Goal: Task Accomplishment & Management: Manage account settings

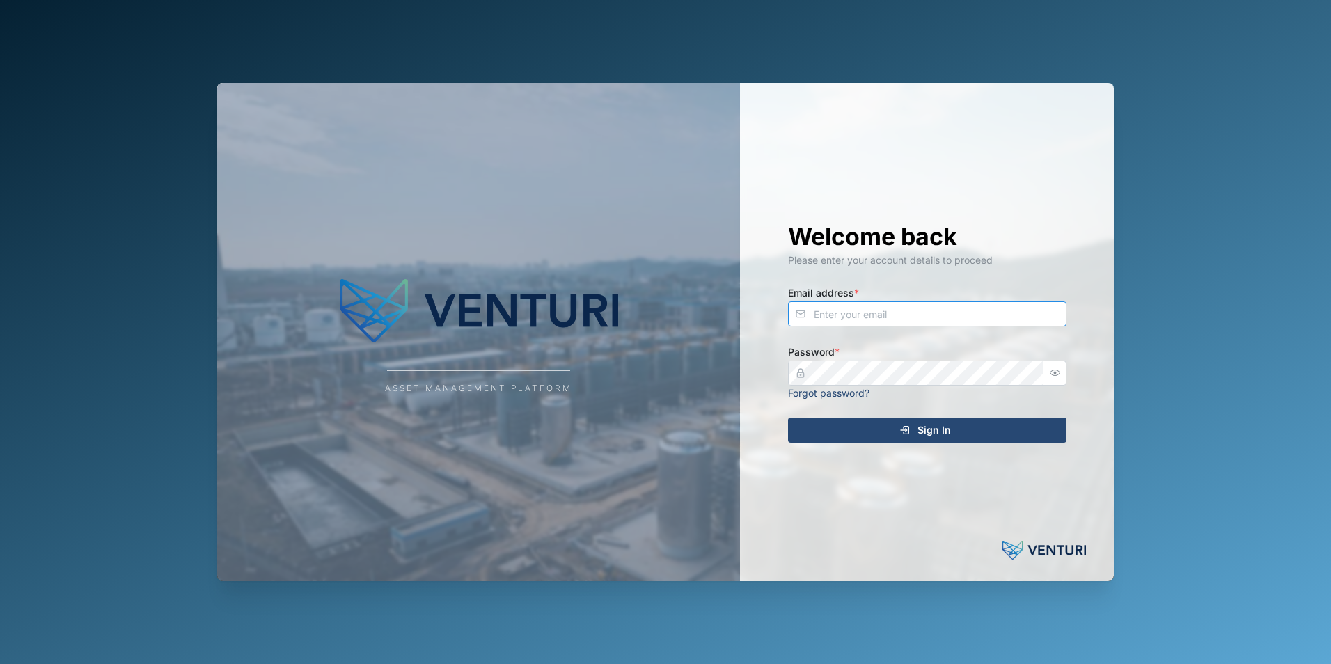
type input "[PERSON_NAME][EMAIL_ADDRESS][DOMAIN_NAME]"
click at [902, 429] on icon "submit" at bounding box center [904, 430] width 11 height 11
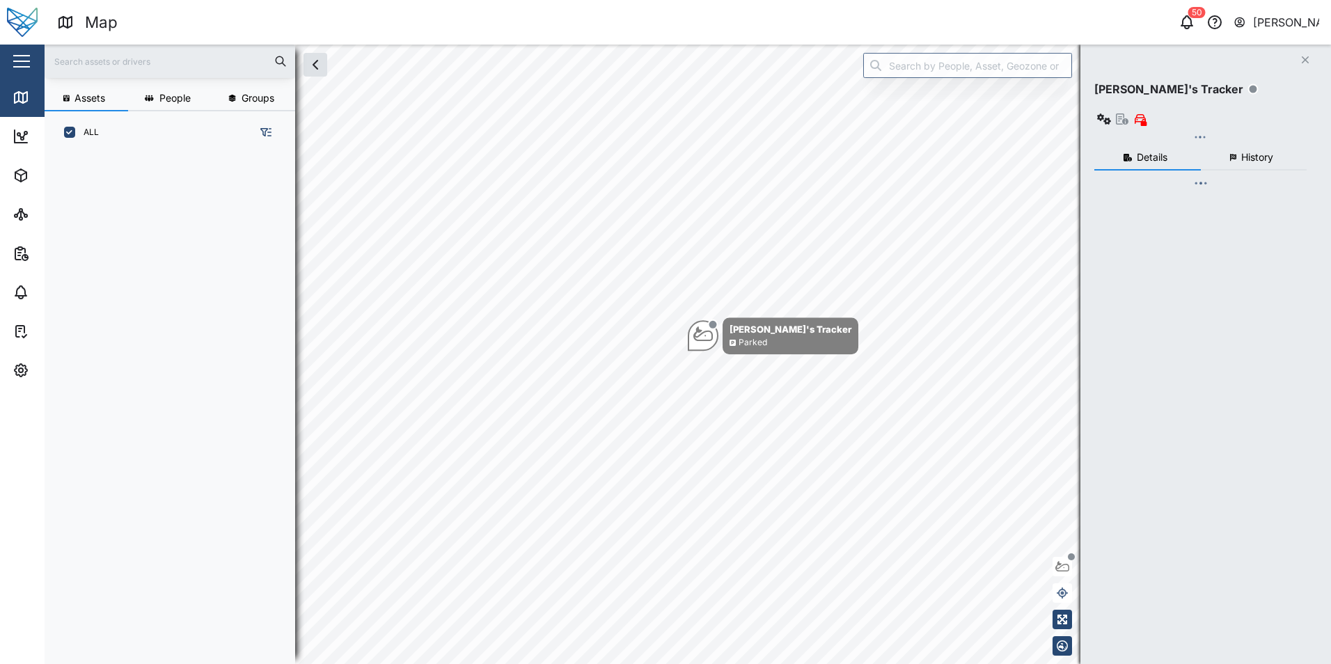
scroll to position [494, 218]
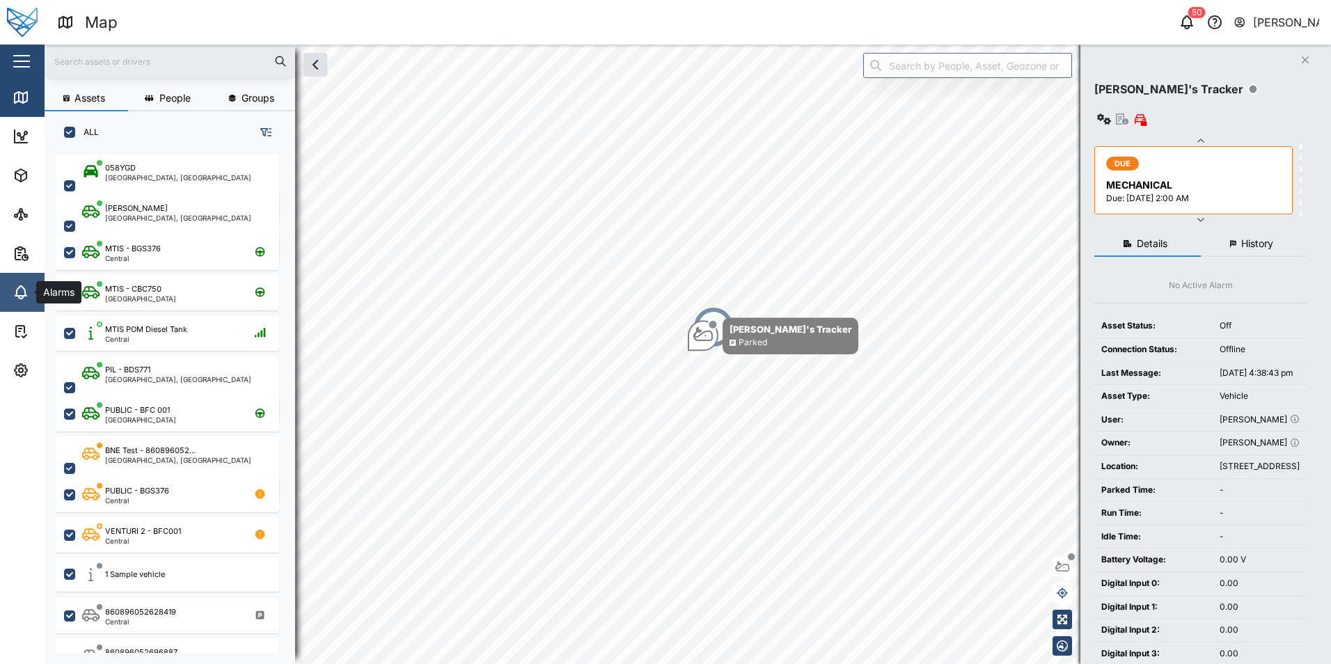
click at [17, 288] on icon at bounding box center [20, 291] width 11 height 10
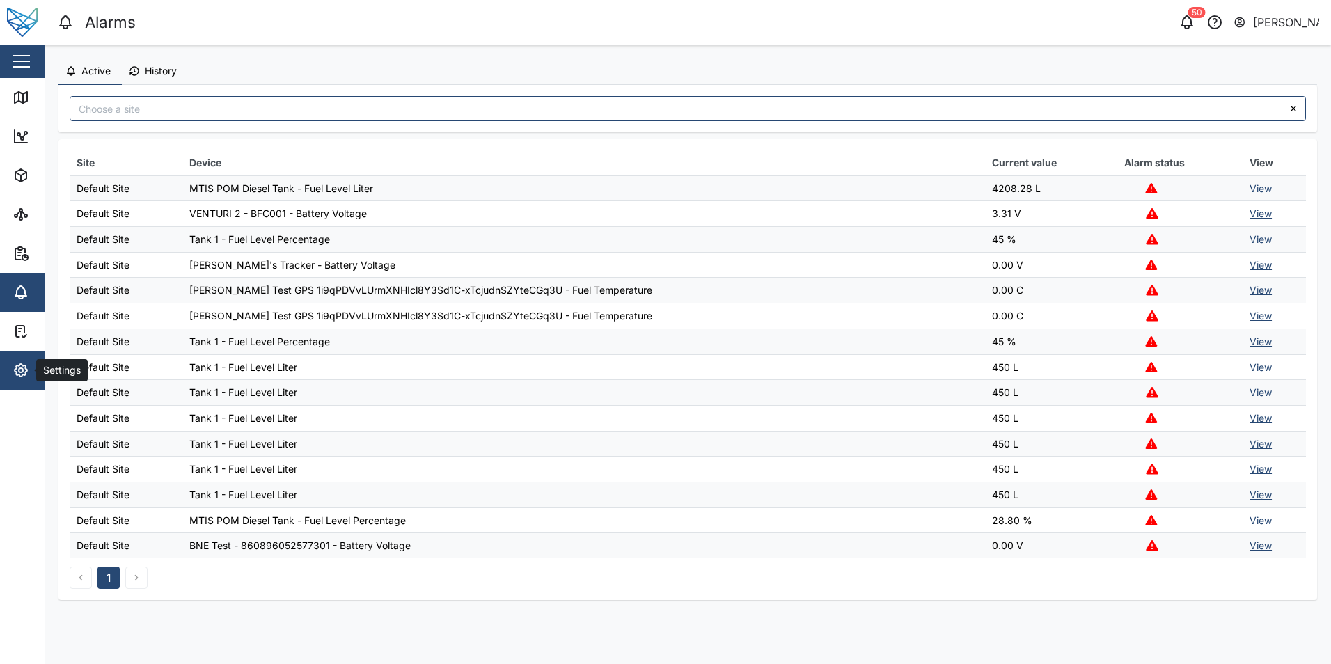
click at [23, 371] on icon "button" at bounding box center [21, 370] width 4 height 4
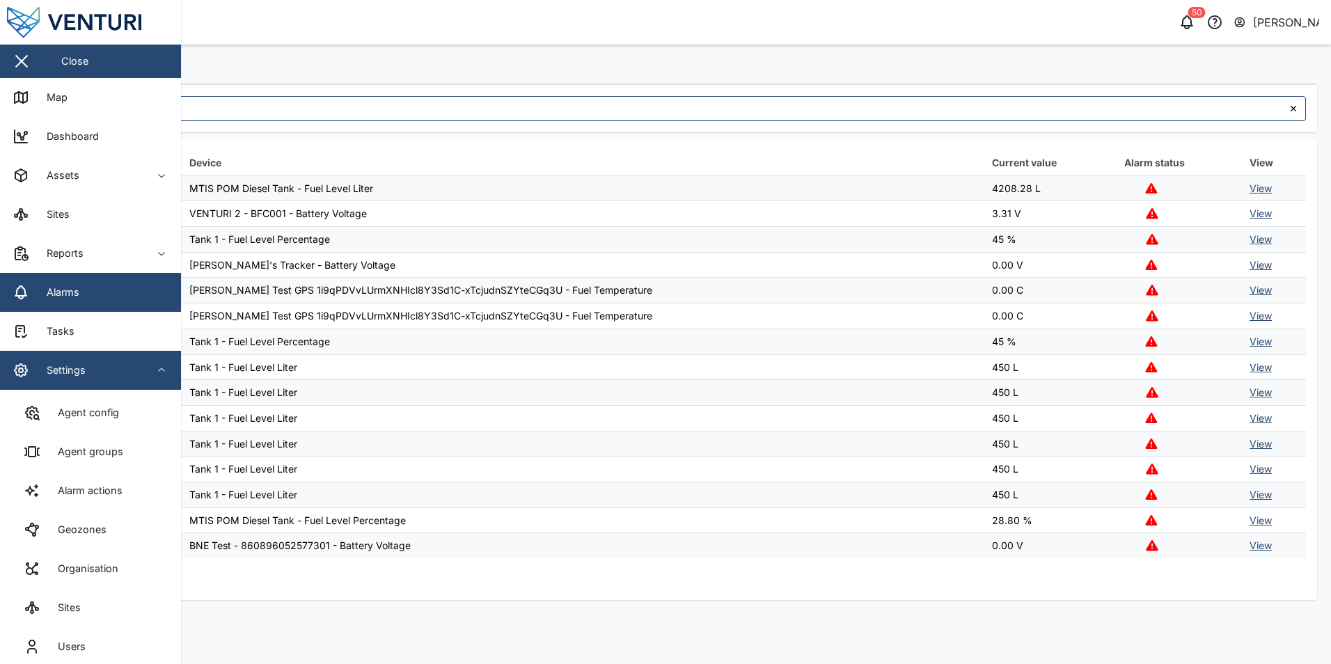
scroll to position [52, 0]
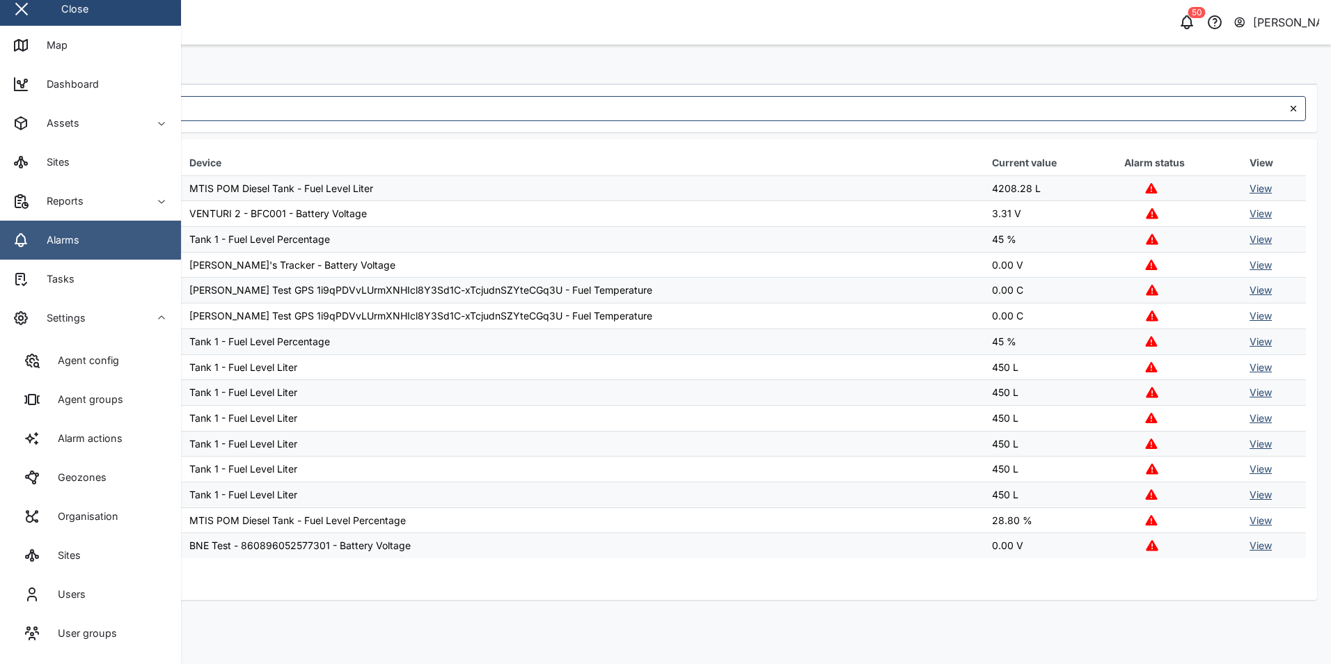
click at [77, 244] on div "Alarms" at bounding box center [57, 239] width 43 height 15
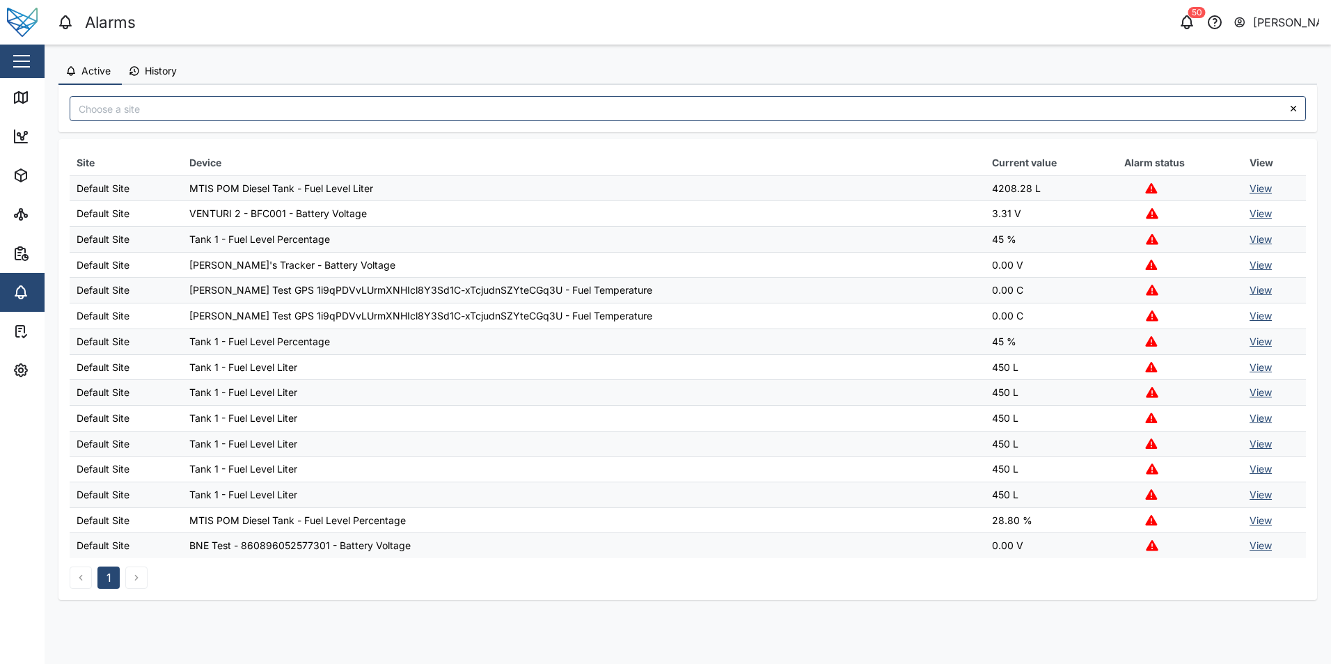
scroll to position [0, 0]
click at [167, 72] on span "History" at bounding box center [161, 71] width 32 height 10
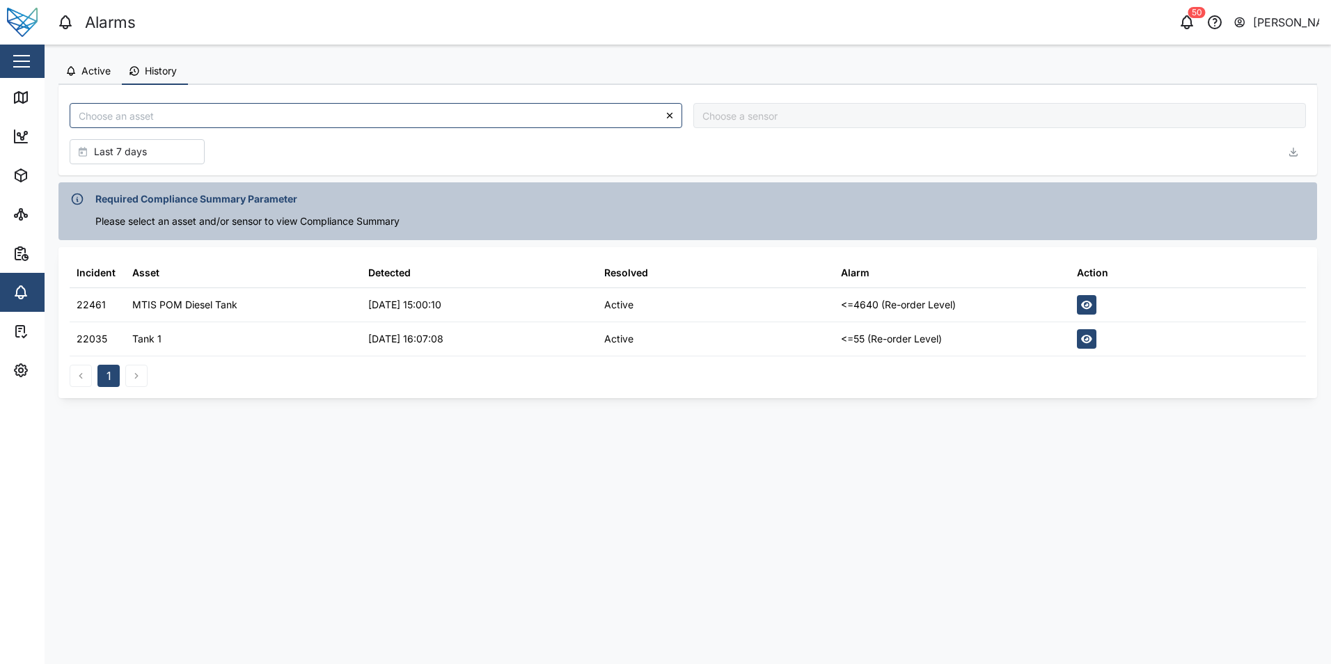
click at [85, 72] on span "Active" at bounding box center [95, 71] width 29 height 10
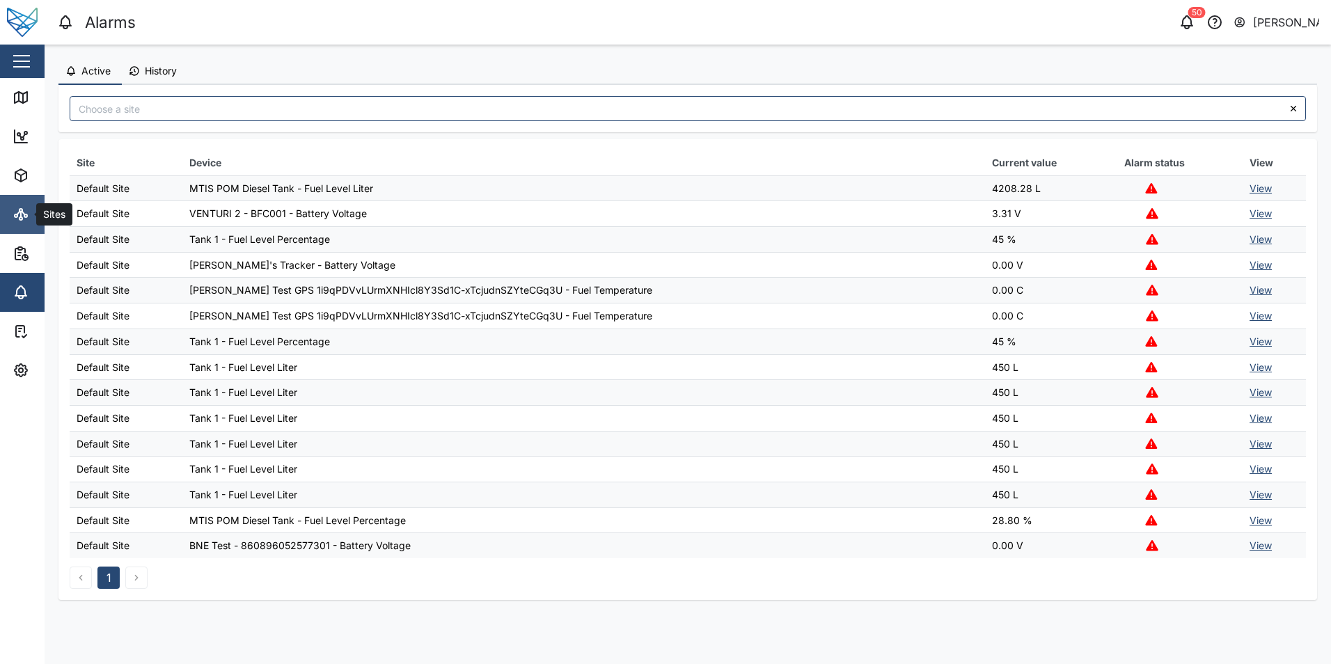
click at [25, 206] on icon at bounding box center [21, 214] width 17 height 17
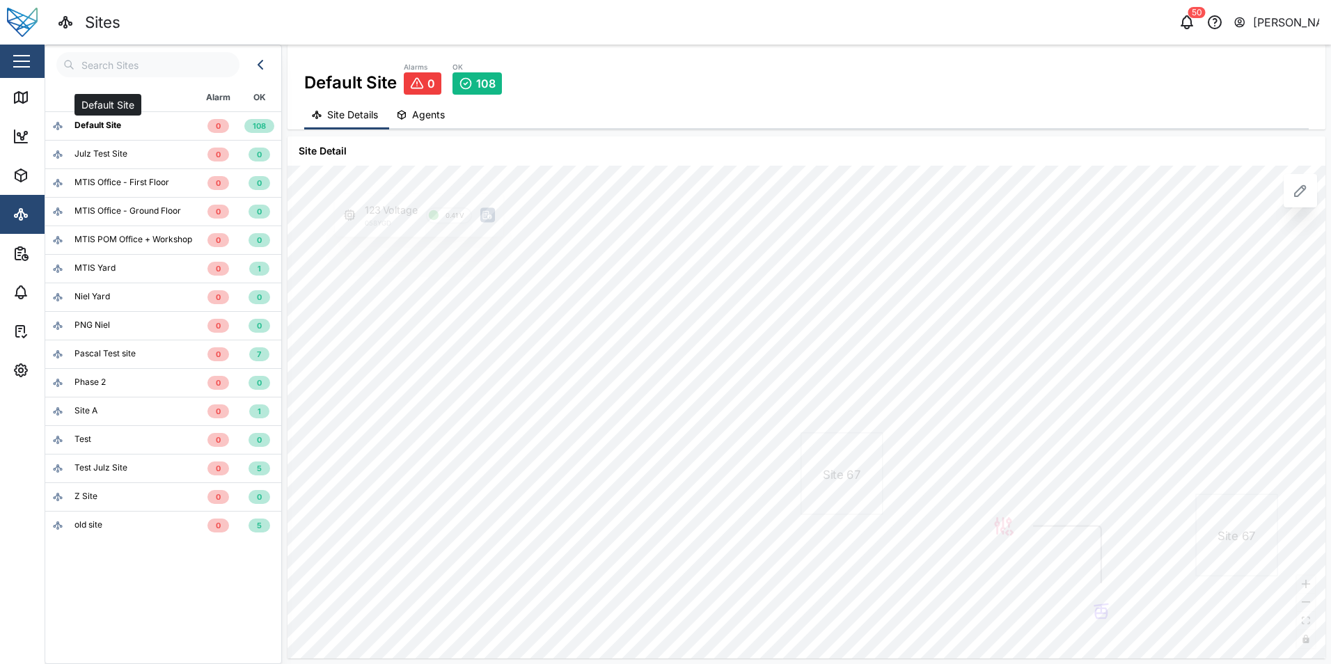
click at [113, 129] on div "Default Site" at bounding box center [97, 125] width 47 height 13
click at [437, 114] on span "Agents" at bounding box center [428, 115] width 33 height 10
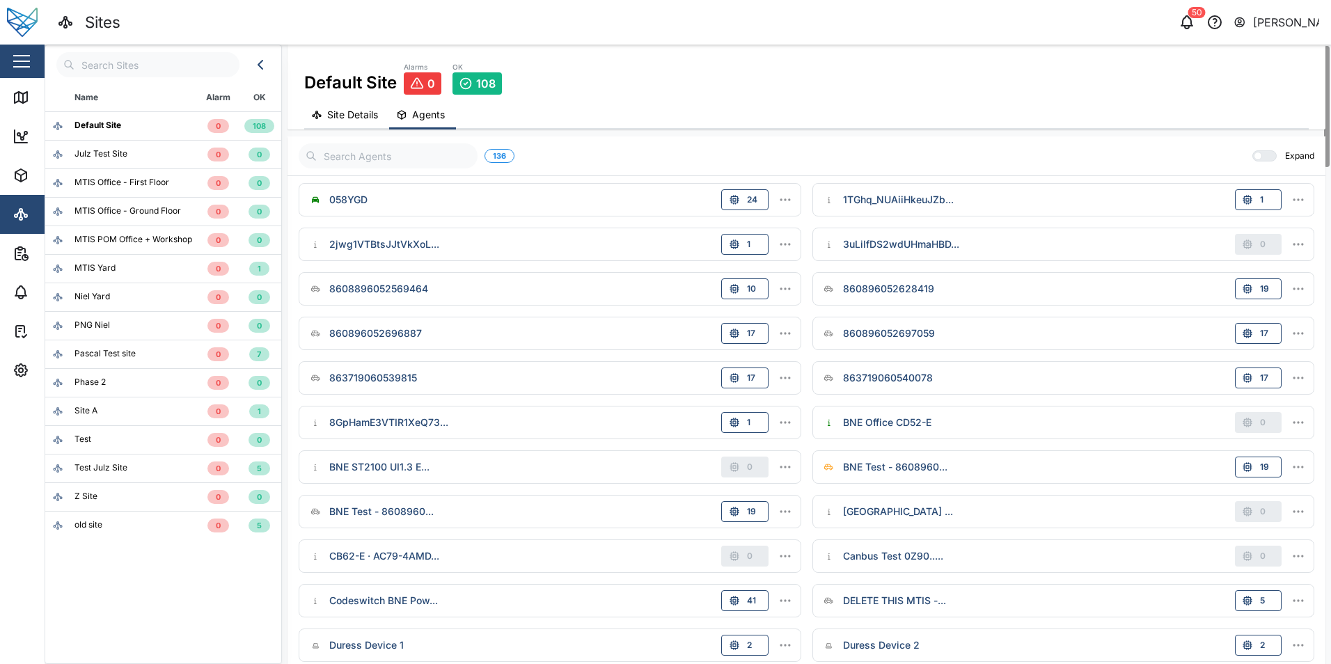
click at [351, 110] on span "Site Details" at bounding box center [352, 115] width 51 height 10
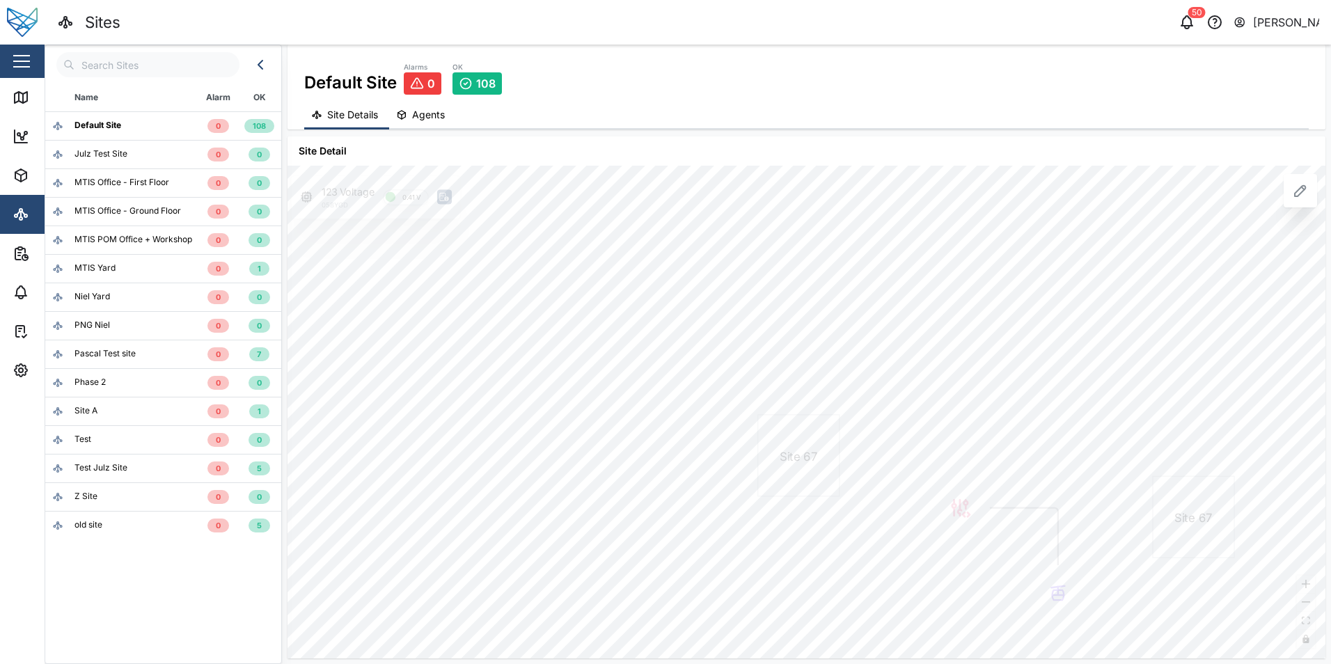
drag, startPoint x: 401, startPoint y: 223, endPoint x: 358, endPoint y: 205, distance: 46.8
click at [358, 205] on div "123 Voltage 058YGD 0.41 V" at bounding box center [376, 197] width 168 height 42
click at [419, 120] on span "Agents" at bounding box center [428, 115] width 33 height 10
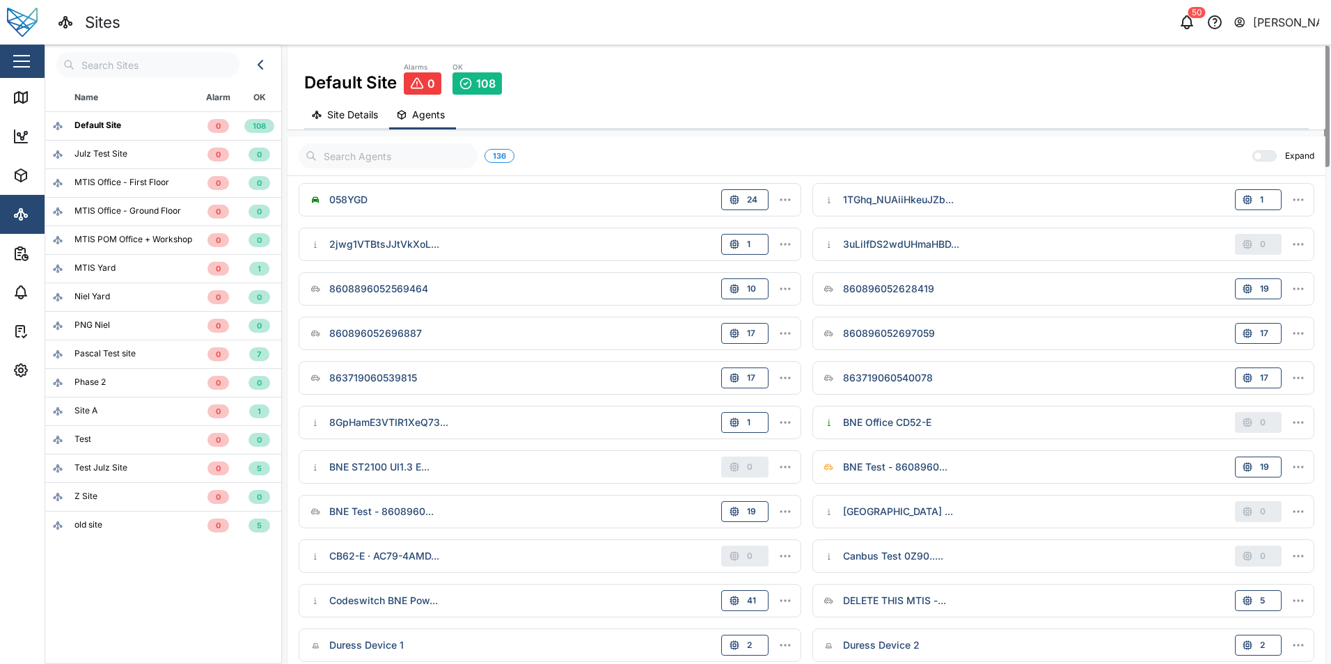
click at [642, 197] on div "058YGD 24" at bounding box center [549, 199] width 489 height 21
click at [791, 200] on icon "button" at bounding box center [785, 200] width 14 height 14
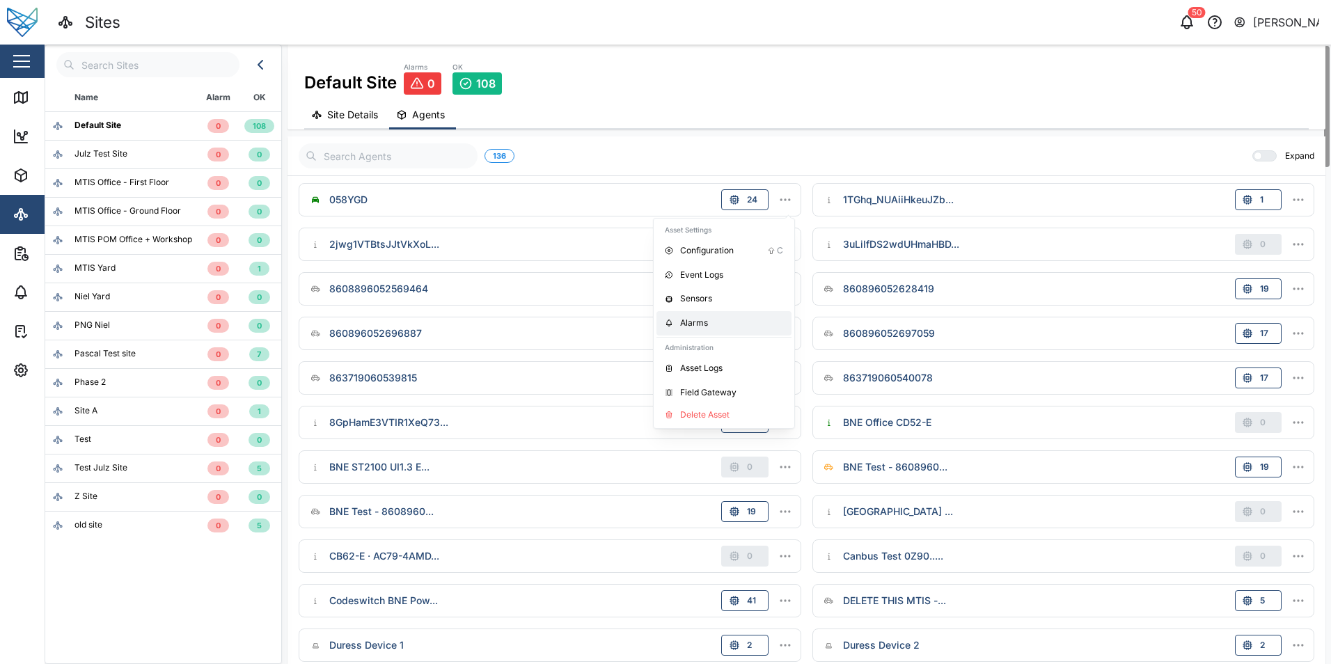
click at [713, 317] on div "Alarms" at bounding box center [731, 323] width 103 height 13
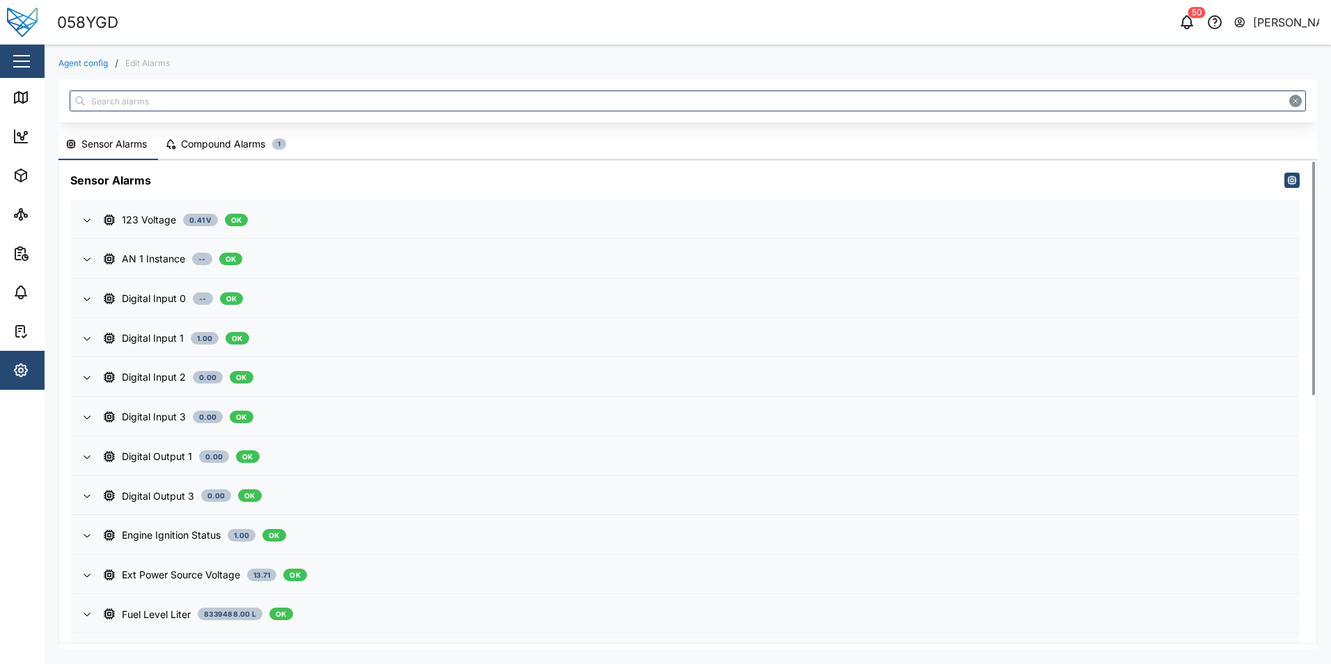
click at [204, 142] on div "Compound Alarms" at bounding box center [223, 143] width 84 height 15
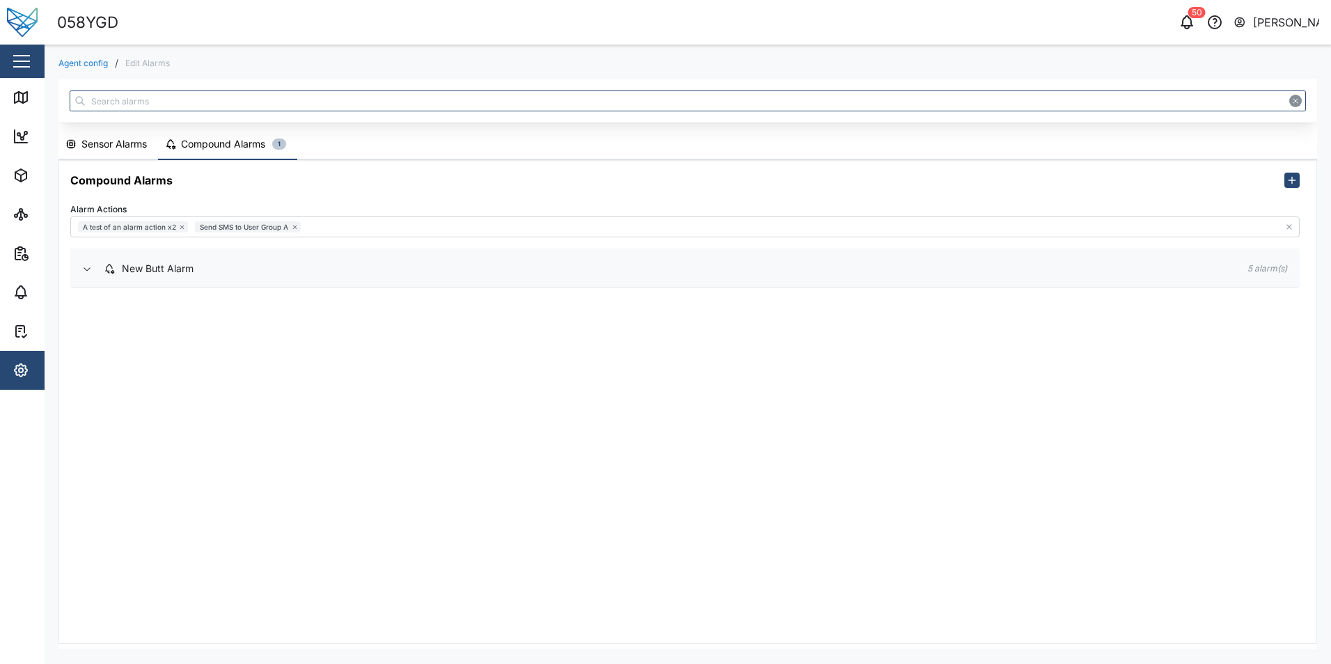
click at [87, 267] on icon "button" at bounding box center [86, 268] width 11 height 11
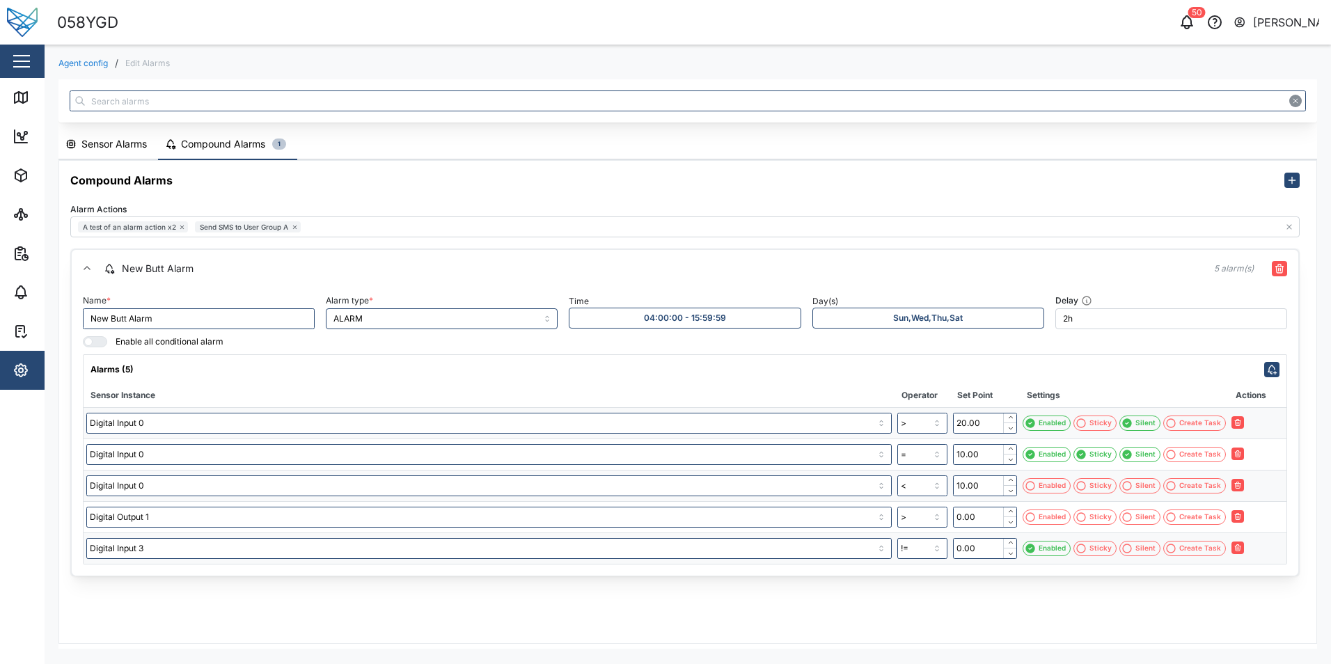
click at [97, 142] on div "Sensor Alarms" at bounding box center [113, 143] width 65 height 15
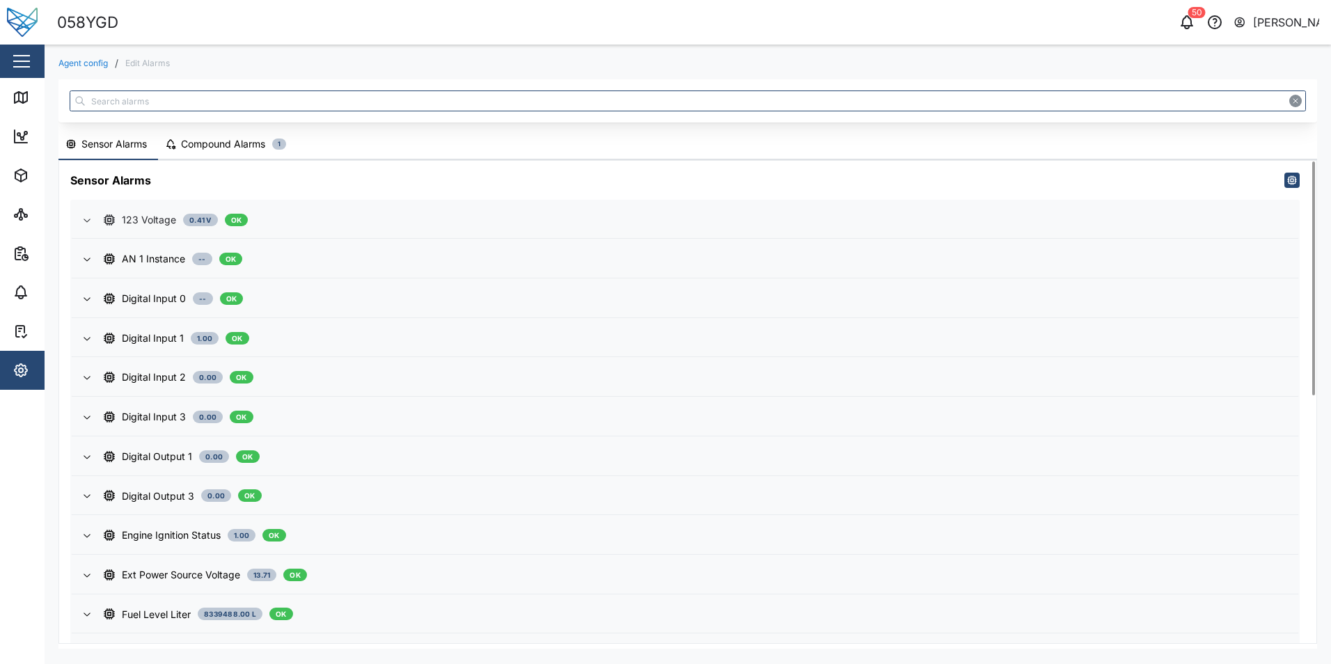
click at [86, 219] on icon "button" at bounding box center [86, 219] width 11 height 11
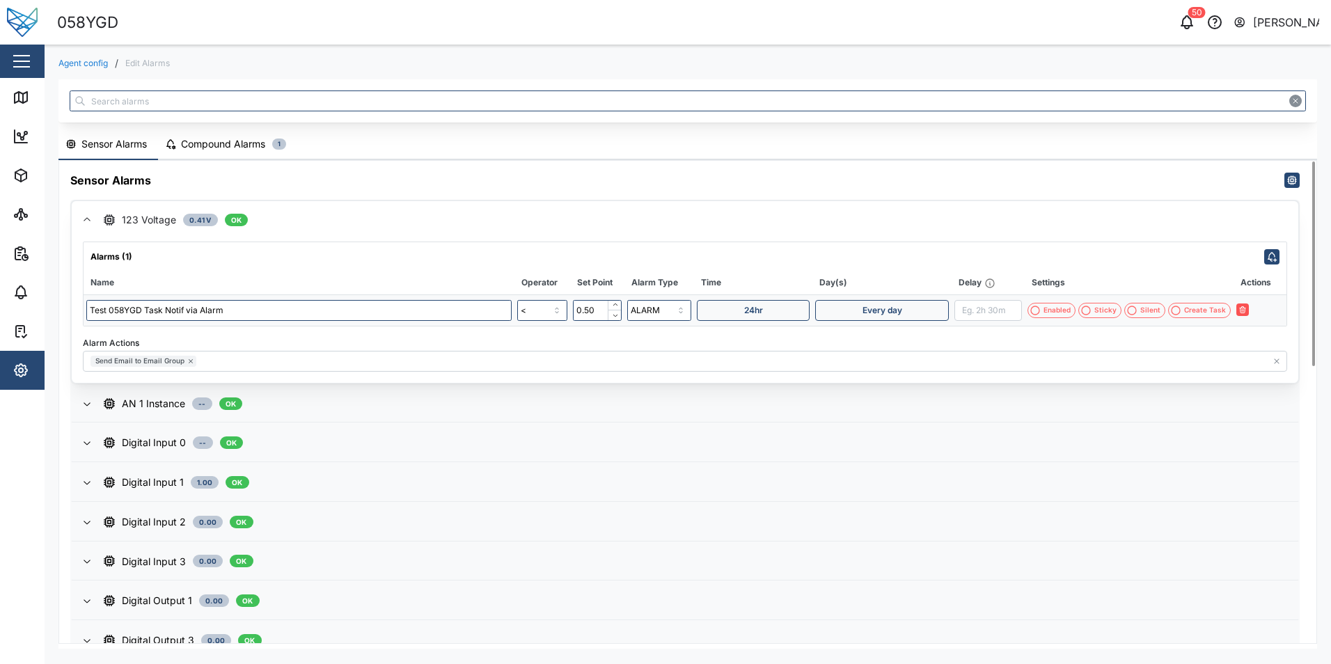
click at [216, 141] on div "Compound Alarms" at bounding box center [223, 143] width 84 height 15
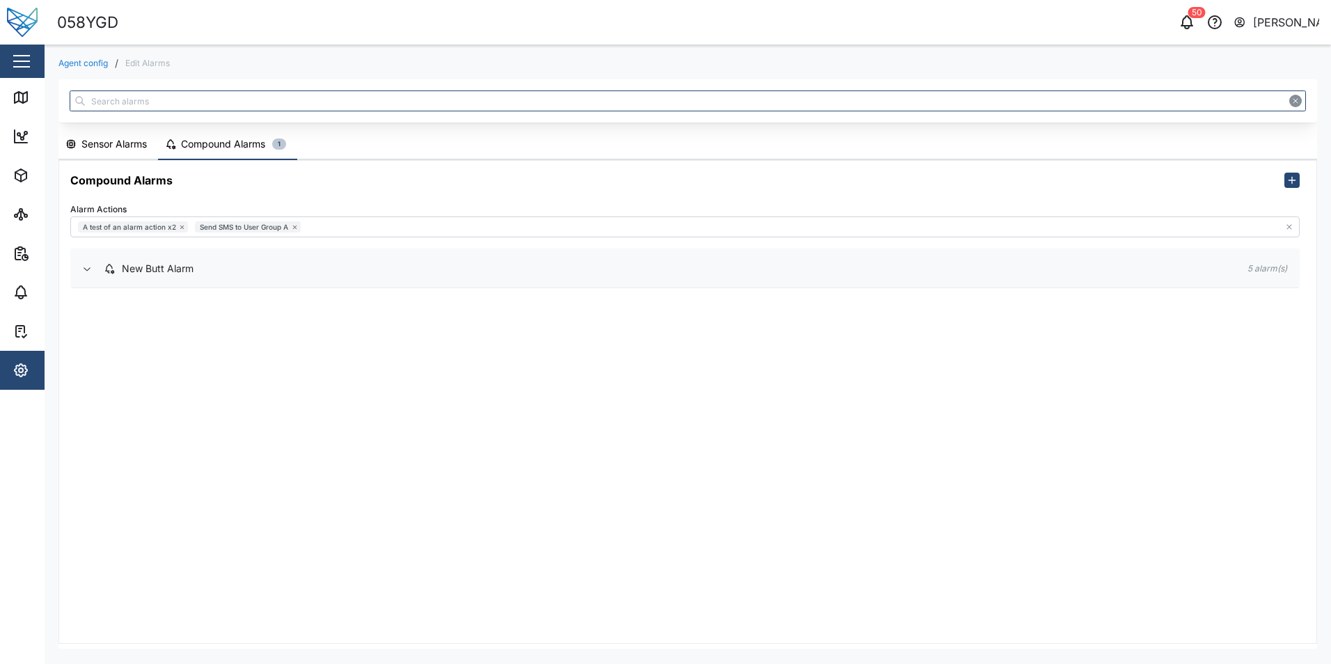
click at [86, 266] on icon "button" at bounding box center [86, 268] width 11 height 11
